Goal: Task Accomplishment & Management: Use online tool/utility

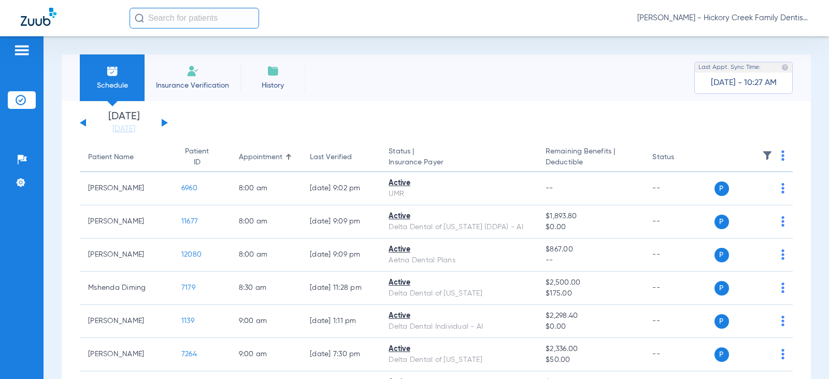
click at [162, 123] on button at bounding box center [165, 123] width 6 height 8
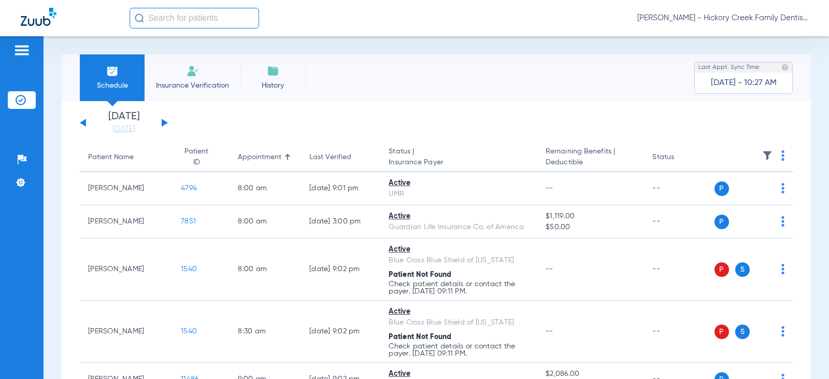
click at [87, 122] on div "[DATE] [DATE] [DATE] [DATE] [DATE] [DATE] [DATE] [DATE] [DATE] [DATE] [DATE] [D…" at bounding box center [124, 122] width 88 height 23
click at [81, 123] on button at bounding box center [83, 123] width 6 height 8
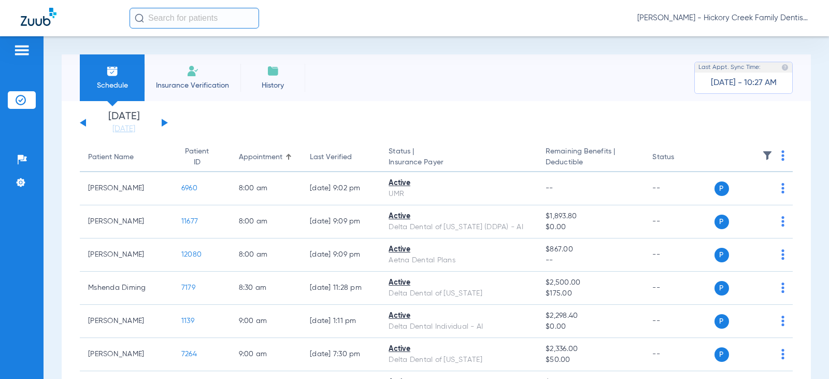
click at [177, 80] on span "Insurance Verification" at bounding box center [192, 85] width 80 height 10
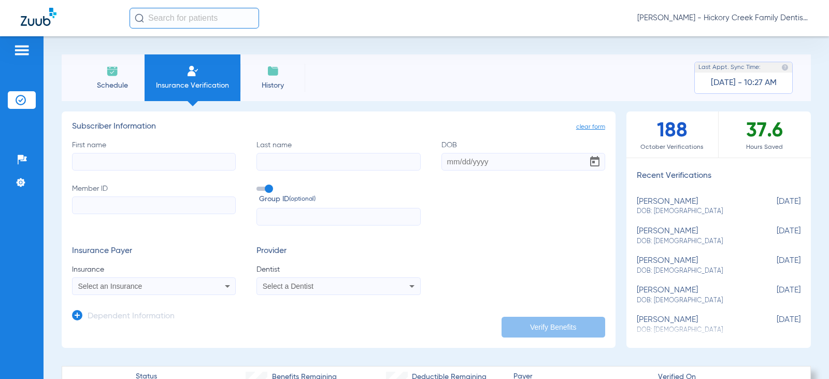
click at [107, 81] on span "Schedule" at bounding box center [112, 85] width 49 height 10
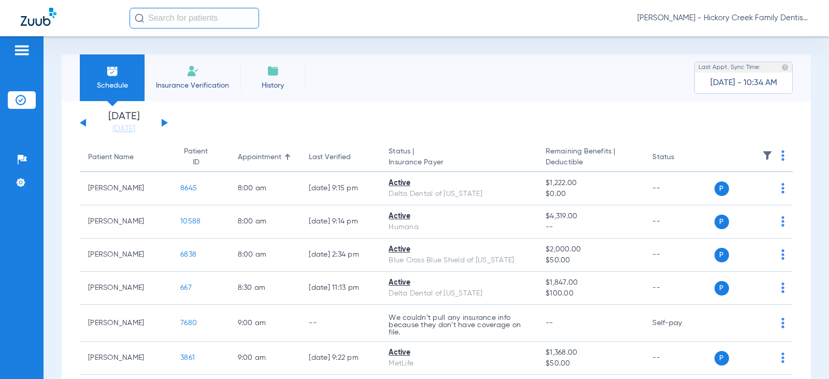
click at [161, 121] on div "[DATE] [DATE] [DATE] [DATE] [DATE] [DATE] [DATE] [DATE] [DATE] [DATE] [DATE] [D…" at bounding box center [124, 122] width 88 height 23
click at [163, 121] on button at bounding box center [165, 123] width 6 height 8
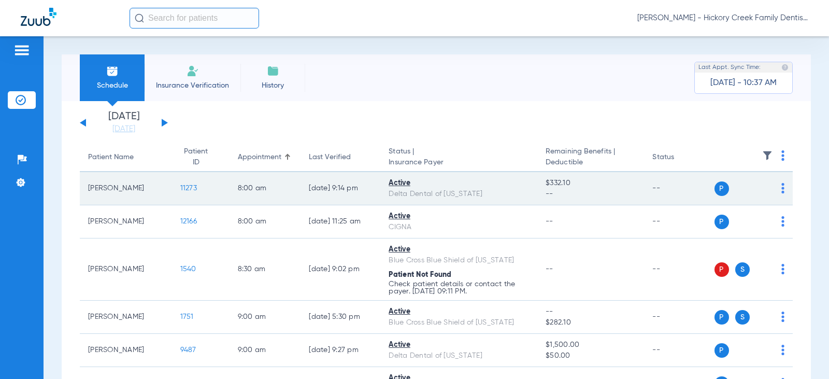
click at [181, 188] on span "11273" at bounding box center [188, 188] width 17 height 7
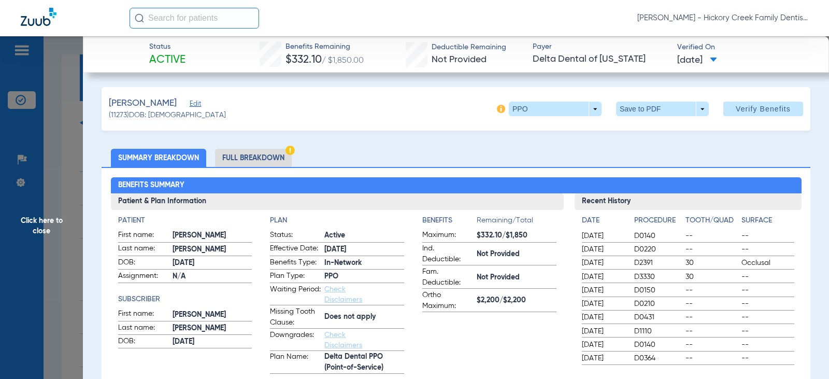
click at [80, 166] on span "Click here to close" at bounding box center [41, 225] width 83 height 379
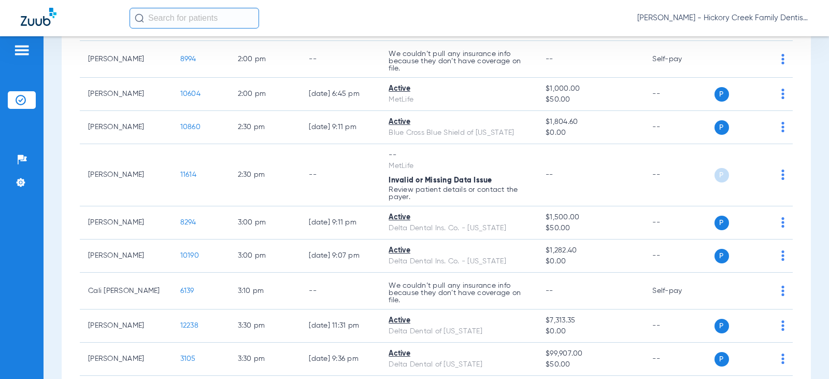
scroll to position [1140, 0]
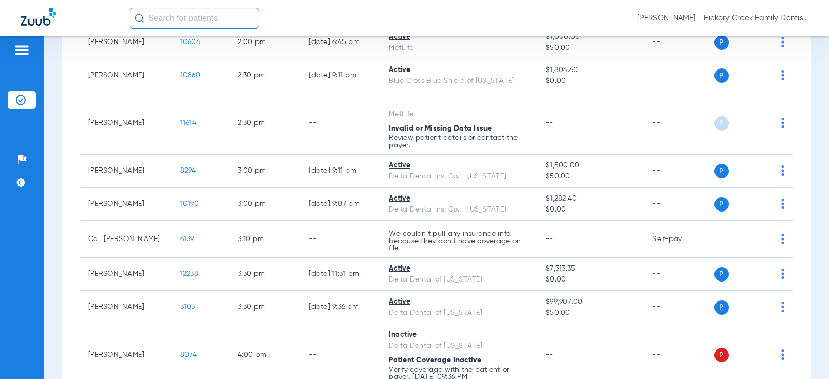
click at [755, 19] on span "[PERSON_NAME] - Hickory Creek Family Dentistry" at bounding box center [723, 18] width 171 height 10
click at [826, 376] on div at bounding box center [414, 189] width 829 height 379
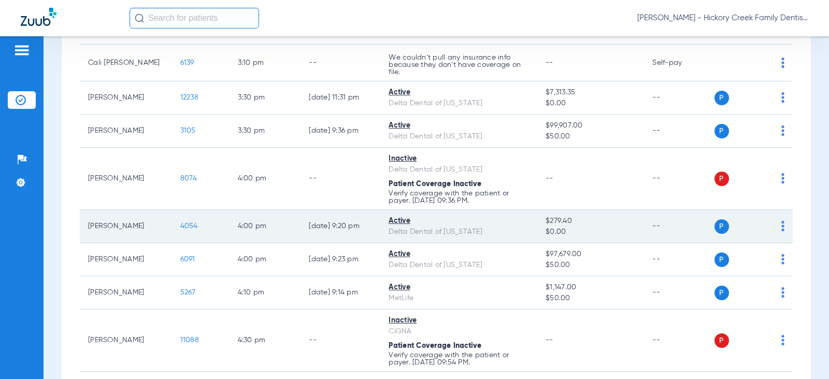
scroll to position [1368, 0]
